Goal: Transaction & Acquisition: Download file/media

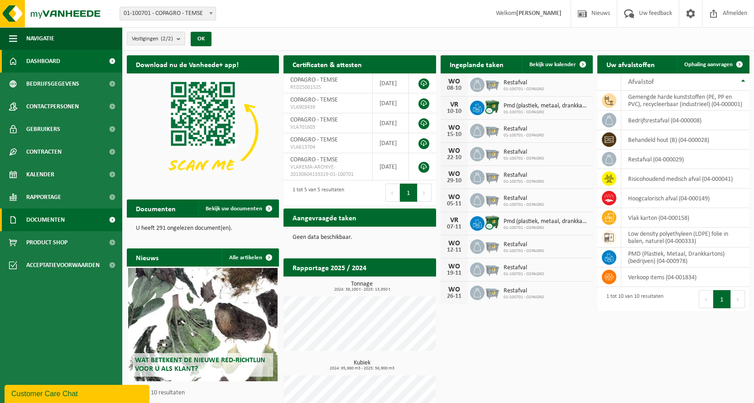
click at [47, 220] on span "Documenten" at bounding box center [45, 219] width 39 height 23
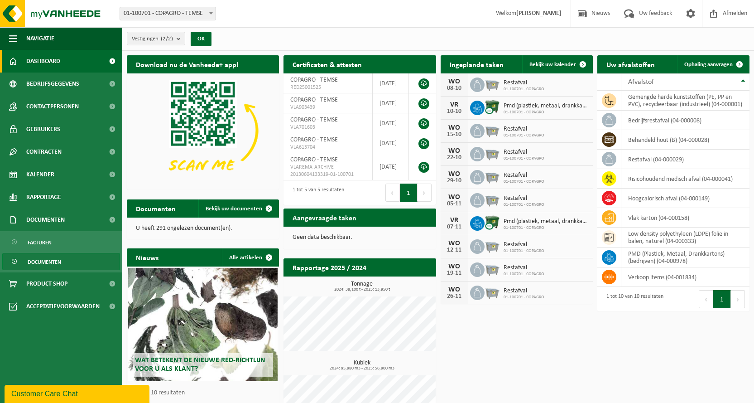
click at [56, 256] on span "Documenten" at bounding box center [45, 261] width 34 height 17
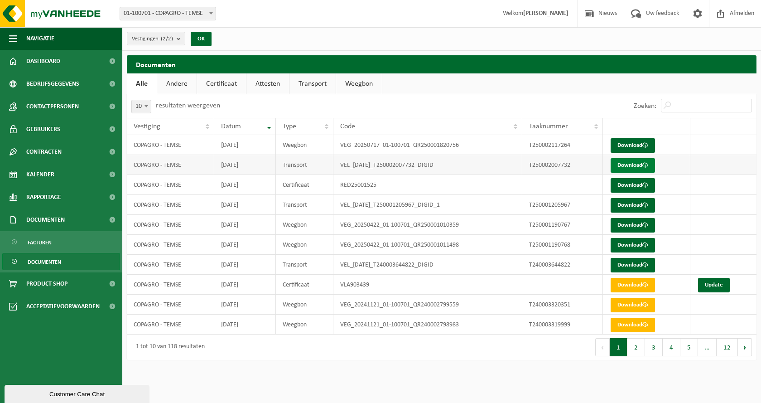
click at [626, 159] on link "Download" at bounding box center [633, 165] width 44 height 14
click at [623, 225] on link "Download" at bounding box center [633, 225] width 44 height 14
click at [625, 285] on link "Download" at bounding box center [633, 285] width 44 height 14
click at [643, 344] on button "2" at bounding box center [636, 347] width 18 height 18
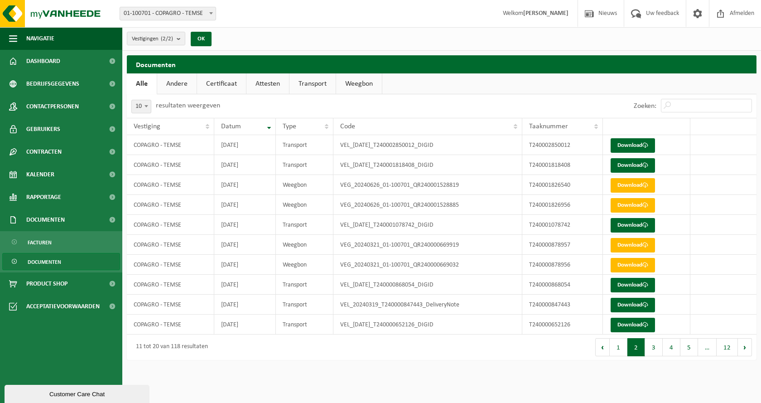
click at [49, 262] on span "Documenten" at bounding box center [45, 261] width 34 height 17
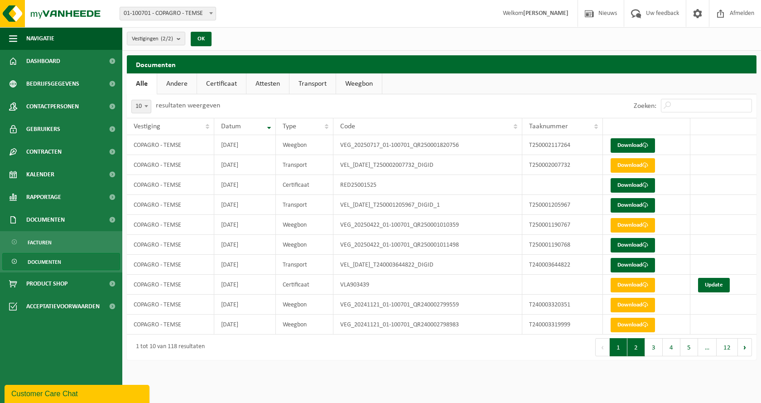
click at [641, 349] on button "2" at bounding box center [636, 347] width 18 height 18
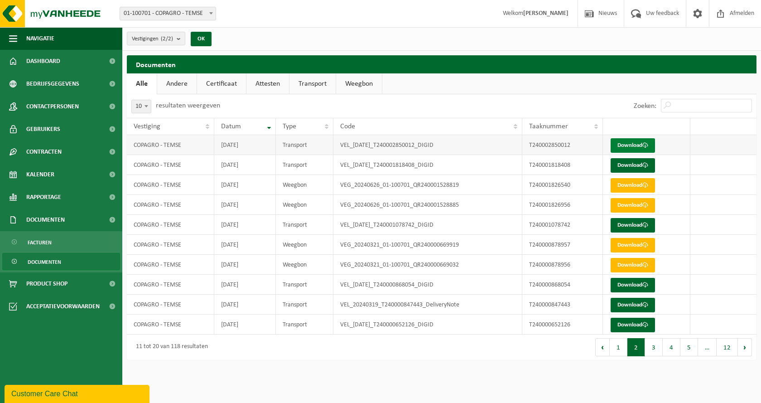
click at [631, 143] on link "Download" at bounding box center [633, 145] width 44 height 14
click at [629, 163] on link "Download" at bounding box center [633, 165] width 44 height 14
click at [625, 224] on link "Download" at bounding box center [633, 225] width 44 height 14
click at [632, 284] on link "Download" at bounding box center [633, 285] width 44 height 14
click at [634, 308] on link "Download" at bounding box center [633, 305] width 44 height 14
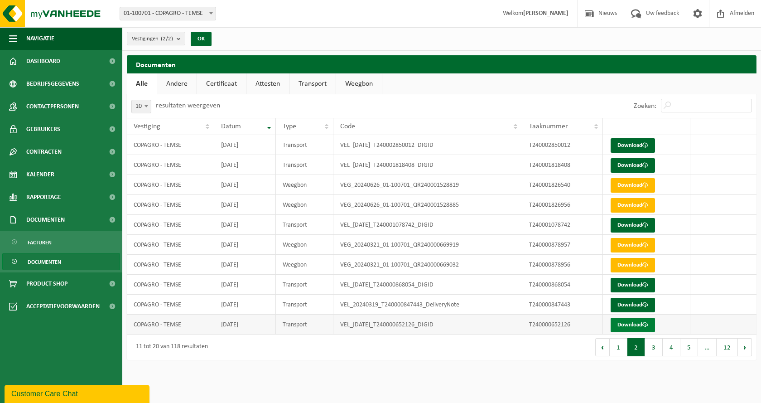
click at [635, 320] on link "Download" at bounding box center [633, 325] width 44 height 14
click at [654, 351] on button "3" at bounding box center [654, 347] width 18 height 18
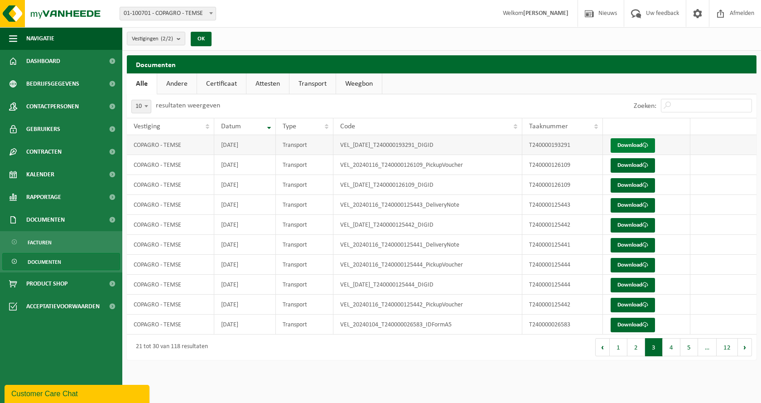
click at [638, 145] on link "Download" at bounding box center [633, 145] width 44 height 14
click at [626, 166] on link "Download" at bounding box center [633, 165] width 44 height 14
click at [620, 187] on link "Download" at bounding box center [633, 185] width 44 height 14
click at [626, 203] on link "Download" at bounding box center [633, 205] width 44 height 14
click at [632, 222] on link "Download" at bounding box center [633, 225] width 44 height 14
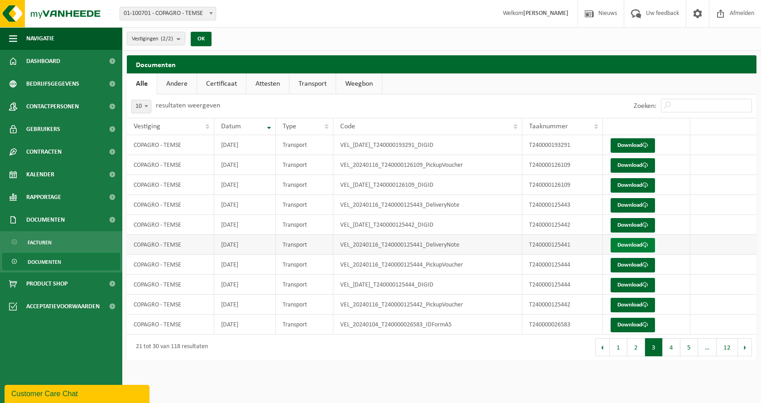
click at [625, 245] on link "Download" at bounding box center [633, 245] width 44 height 14
click at [637, 246] on link "Download" at bounding box center [633, 245] width 44 height 14
click at [643, 262] on link "Download" at bounding box center [633, 265] width 44 height 14
click at [631, 282] on link "Download" at bounding box center [633, 285] width 44 height 14
click at [641, 324] on link "Download" at bounding box center [633, 325] width 44 height 14
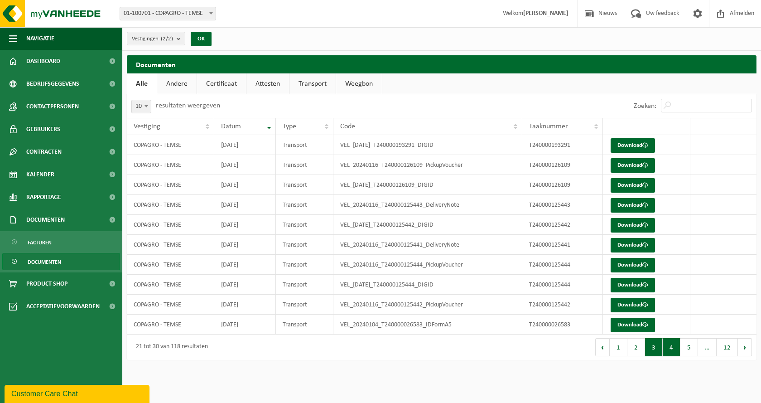
click at [672, 346] on button "4" at bounding box center [672, 347] width 18 height 18
click at [645, 349] on button "2" at bounding box center [636, 347] width 18 height 18
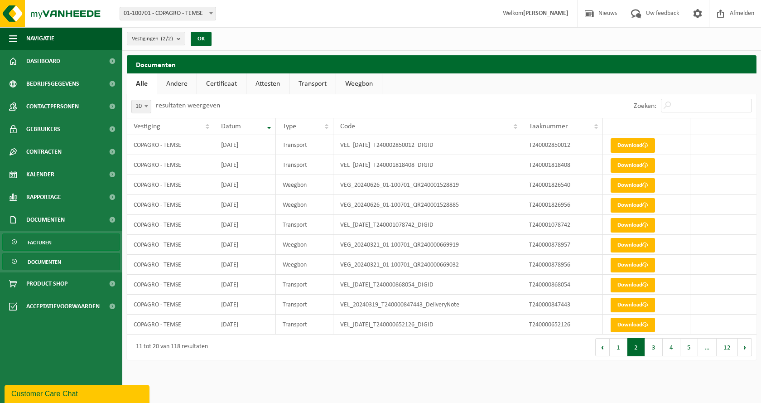
click at [66, 242] on link "Facturen" at bounding box center [61, 241] width 118 height 17
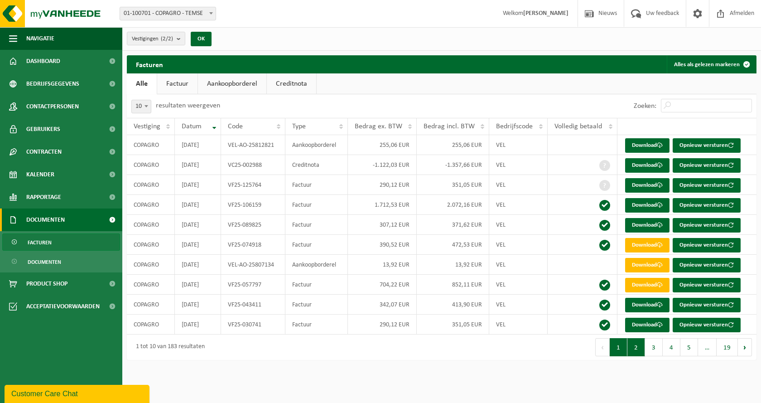
click at [631, 344] on button "2" at bounding box center [636, 347] width 18 height 18
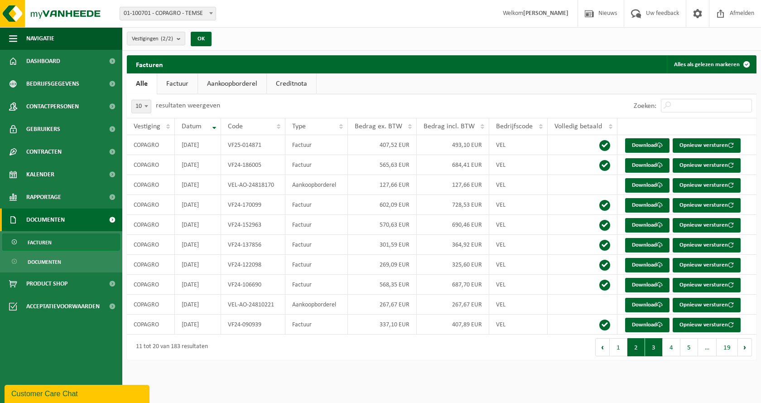
click at [657, 347] on button "3" at bounding box center [654, 347] width 18 height 18
click at [634, 262] on link "Download" at bounding box center [647, 265] width 44 height 14
click at [652, 243] on link "Download" at bounding box center [647, 245] width 44 height 14
click at [643, 222] on link "Download" at bounding box center [647, 225] width 44 height 14
click at [636, 205] on link "Download" at bounding box center [647, 205] width 44 height 14
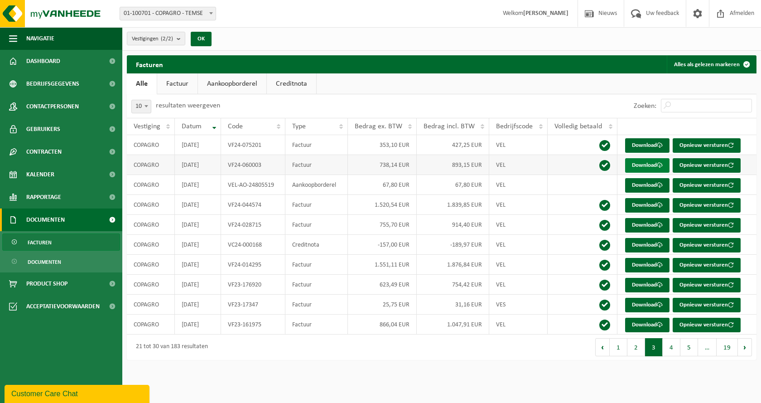
click at [649, 165] on link "Download" at bounding box center [647, 165] width 44 height 14
click at [646, 145] on link "Download" at bounding box center [647, 145] width 44 height 14
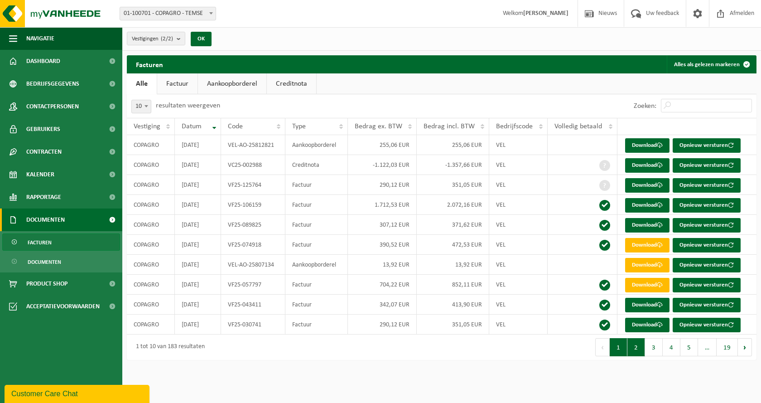
click at [636, 353] on button "2" at bounding box center [636, 347] width 18 height 18
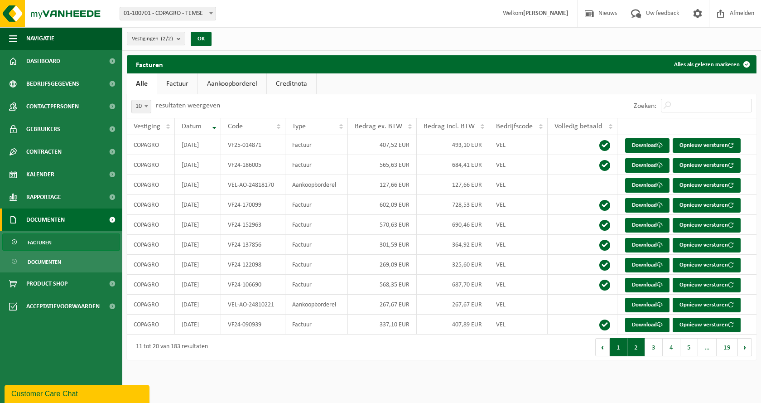
click at [621, 349] on button "1" at bounding box center [619, 347] width 18 height 18
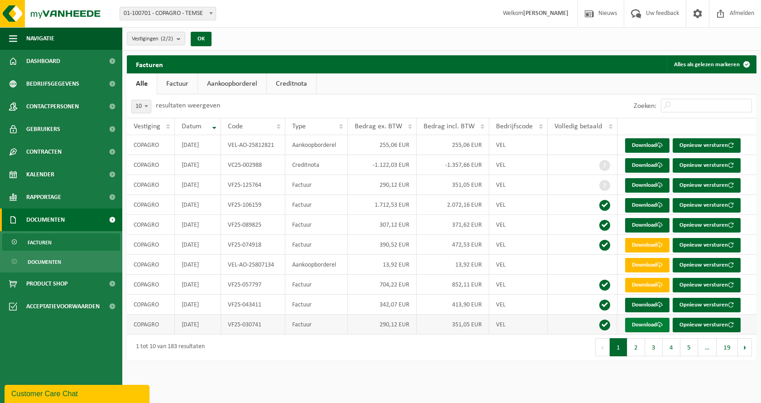
click at [641, 324] on link "Download" at bounding box center [647, 325] width 44 height 14
click at [654, 301] on link "Download" at bounding box center [647, 305] width 44 height 14
click at [649, 287] on link "Download" at bounding box center [647, 285] width 44 height 14
click at [638, 303] on link "Download" at bounding box center [647, 305] width 44 height 14
click at [644, 240] on link "Download" at bounding box center [647, 245] width 44 height 14
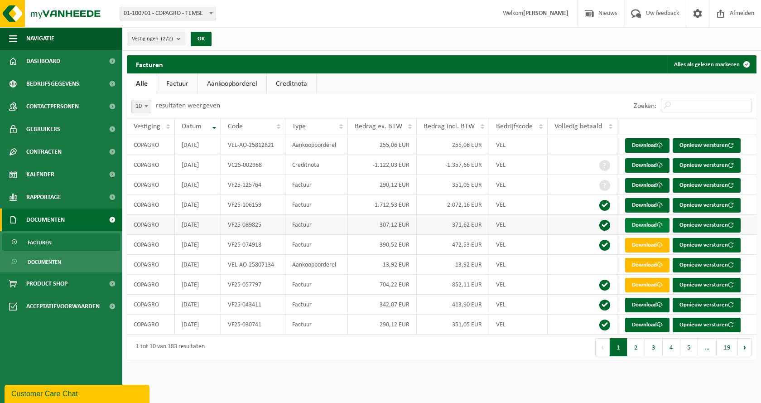
click at [643, 223] on link "Download" at bounding box center [647, 225] width 44 height 14
click at [636, 201] on link "Download" at bounding box center [647, 205] width 44 height 14
click at [646, 184] on link "Download" at bounding box center [647, 185] width 44 height 14
click at [642, 163] on link "Download" at bounding box center [647, 165] width 44 height 14
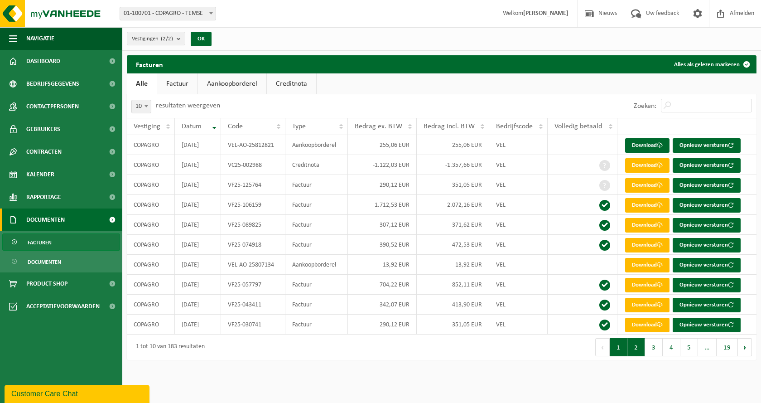
click at [633, 353] on button "2" at bounding box center [636, 347] width 18 height 18
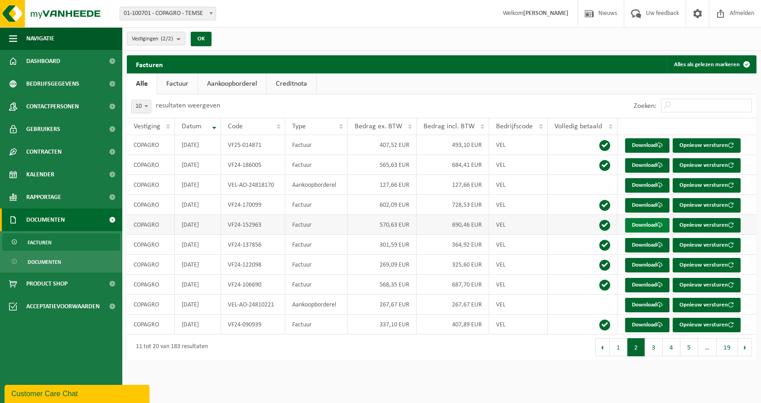
click at [642, 223] on link "Download" at bounding box center [647, 225] width 44 height 14
click at [650, 206] on link "Download" at bounding box center [647, 205] width 44 height 14
click at [643, 208] on link "Download" at bounding box center [647, 205] width 44 height 14
click at [350, 164] on td "565,63 EUR" at bounding box center [382, 165] width 69 height 20
click at [645, 165] on link "Download" at bounding box center [647, 165] width 44 height 14
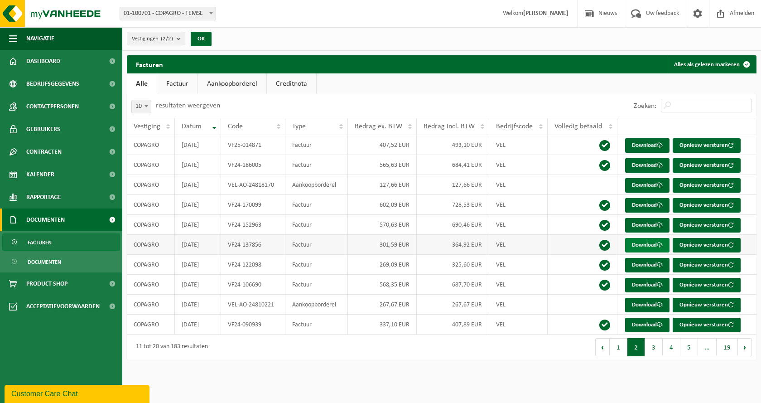
click at [644, 242] on link "Download" at bounding box center [647, 245] width 44 height 14
